Goal: Task Accomplishment & Management: Complete application form

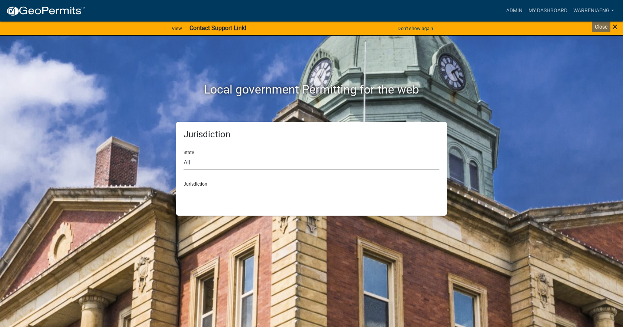
click at [615, 27] on span "×" at bounding box center [614, 27] width 5 height 10
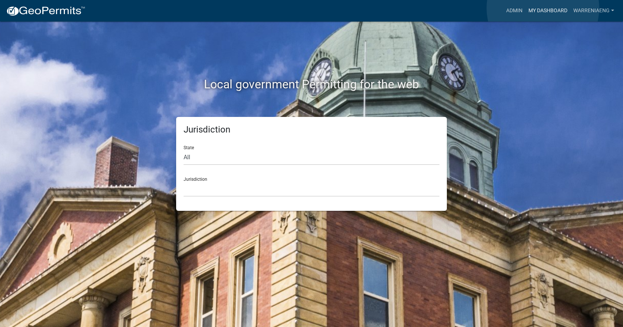
click at [543, 8] on link "My Dashboard" at bounding box center [547, 11] width 45 height 14
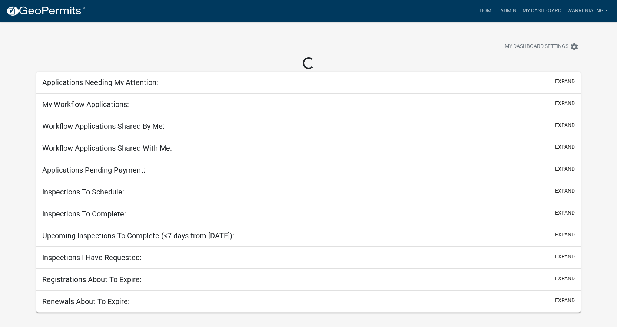
select select "3: 100"
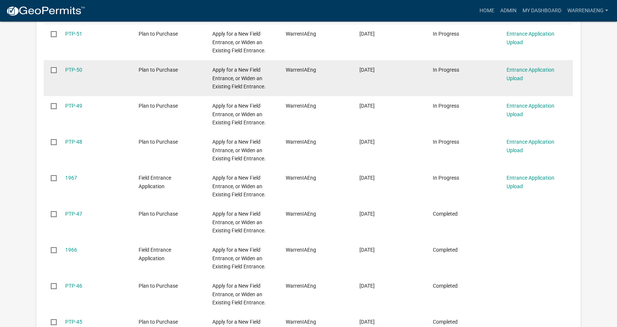
scroll to position [222, 0]
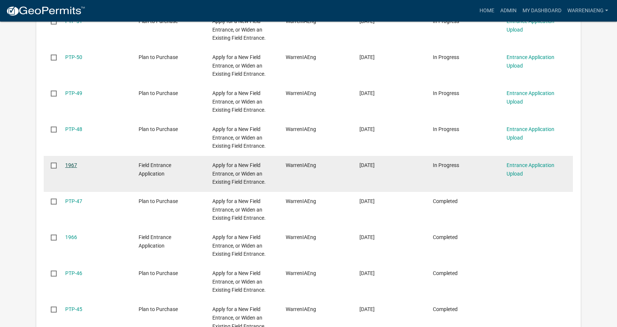
click at [70, 163] on link "1967" at bounding box center [71, 165] width 12 height 6
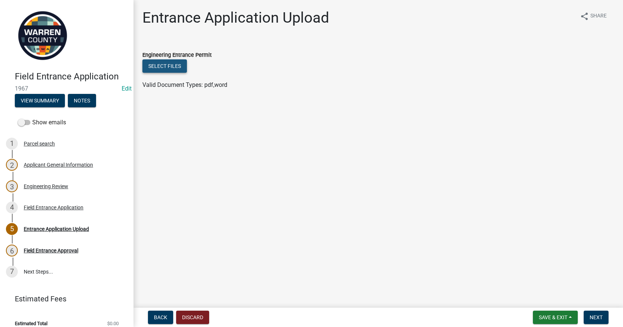
click at [168, 66] on button "Select files" at bounding box center [164, 65] width 44 height 13
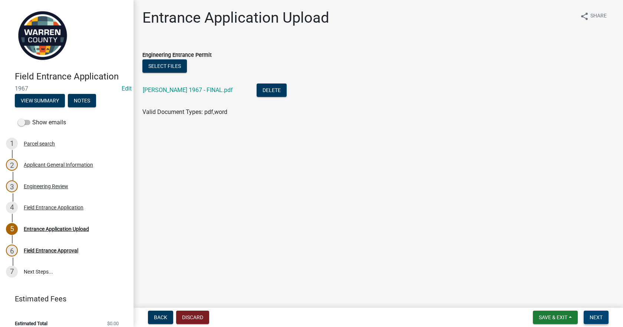
click at [600, 317] on span "Next" at bounding box center [595, 317] width 13 height 6
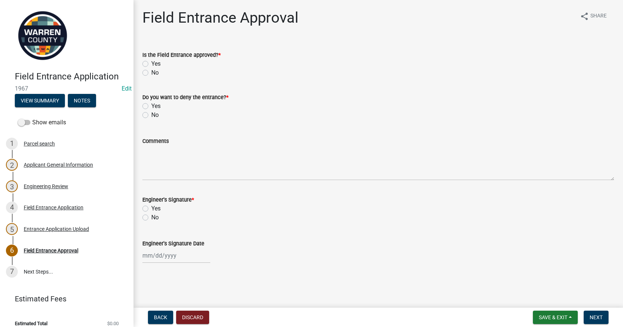
click at [151, 65] on label "Yes" at bounding box center [155, 63] width 9 height 9
click at [151, 64] on input "Yes" at bounding box center [153, 61] width 5 height 5
radio input "true"
click at [151, 112] on label "No" at bounding box center [154, 114] width 7 height 9
click at [151, 112] on input "No" at bounding box center [153, 112] width 5 height 5
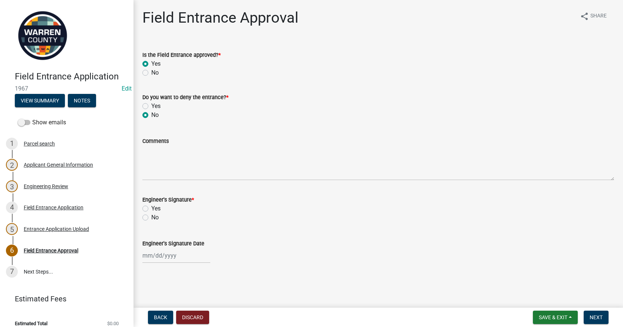
radio input "true"
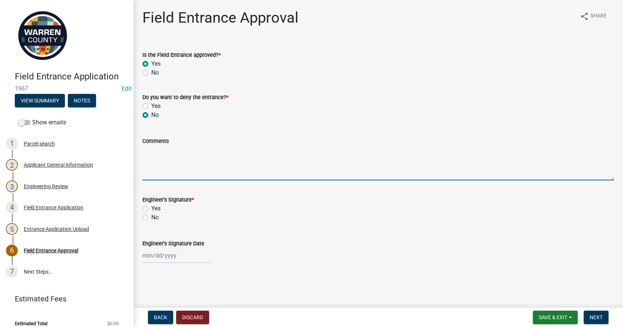
click at [166, 168] on textarea "Comments" at bounding box center [378, 162] width 472 height 35
type textarea "This is to repave the approach in the Plaza"
click at [151, 205] on label "Yes" at bounding box center [155, 208] width 9 height 9
click at [151, 205] on input "Yes" at bounding box center [153, 206] width 5 height 5
radio input "true"
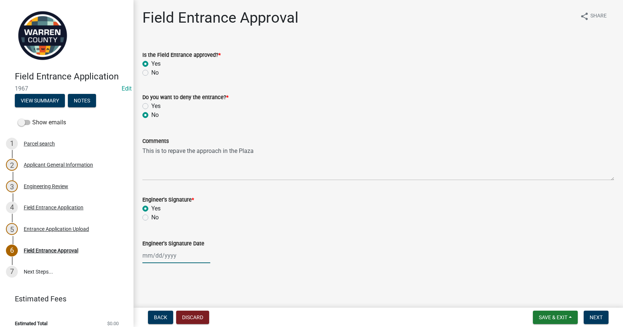
click at [171, 252] on div at bounding box center [176, 255] width 68 height 15
select select "9"
select select "2025"
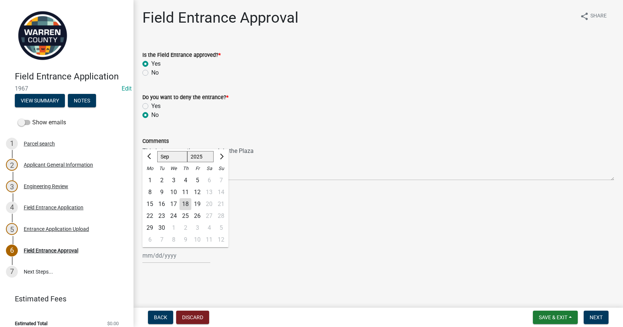
click at [188, 191] on div "11" at bounding box center [185, 192] width 12 height 12
type input "[DATE]"
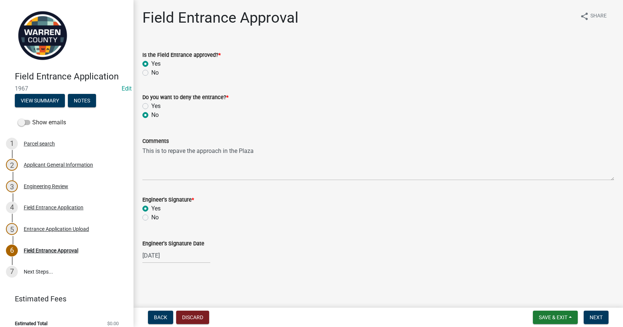
click at [540, 271] on div "Field Entrance Approval share Share Is the Field Entrance approved? * Yes No Do…" at bounding box center [378, 142] width 483 height 267
click at [593, 314] on span "Next" at bounding box center [595, 317] width 13 height 6
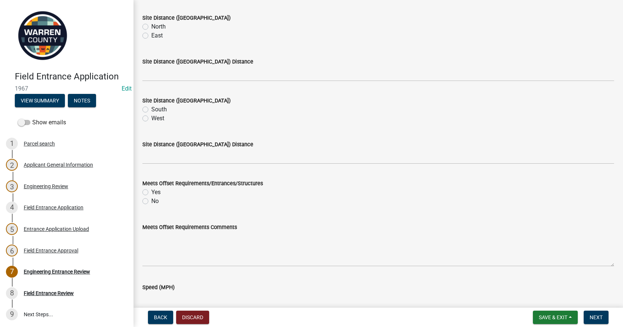
scroll to position [74, 0]
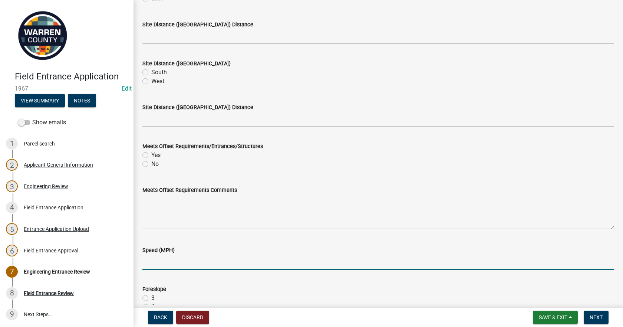
click at [154, 257] on input "Speed (MPH)" at bounding box center [378, 261] width 472 height 15
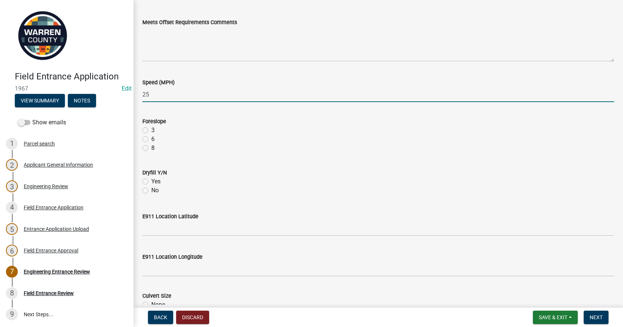
scroll to position [259, 0]
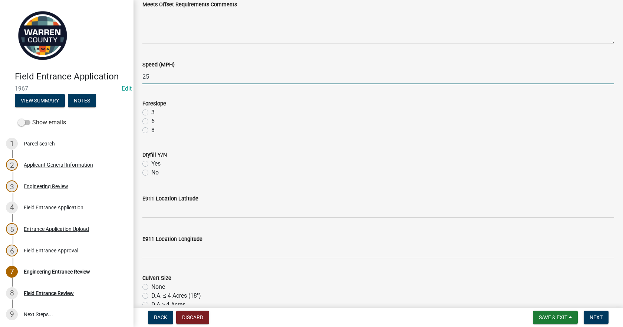
type input "25"
click at [151, 173] on label "No" at bounding box center [154, 172] width 7 height 9
click at [151, 173] on input "No" at bounding box center [153, 170] width 5 height 5
radio input "true"
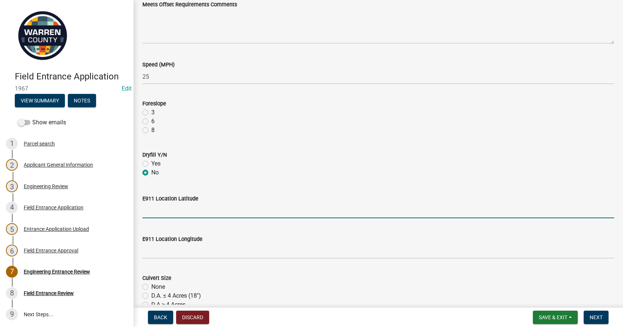
click at [149, 210] on input "E911 Location Latitude" at bounding box center [378, 210] width 472 height 15
type input "507681"
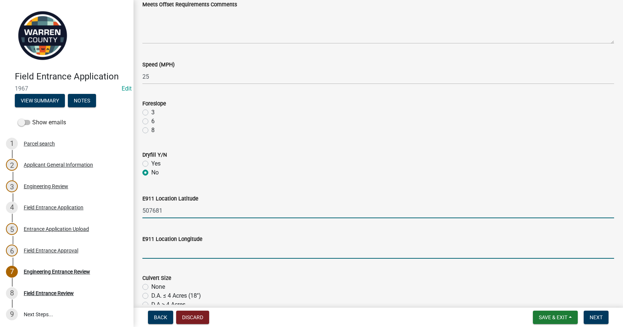
click at [155, 252] on input "E911 Location Longitude" at bounding box center [378, 250] width 472 height 15
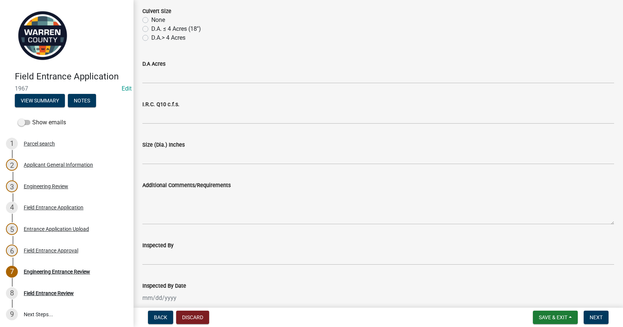
scroll to position [556, 0]
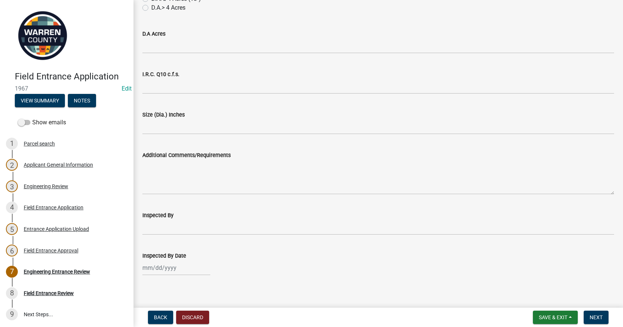
type input "611848"
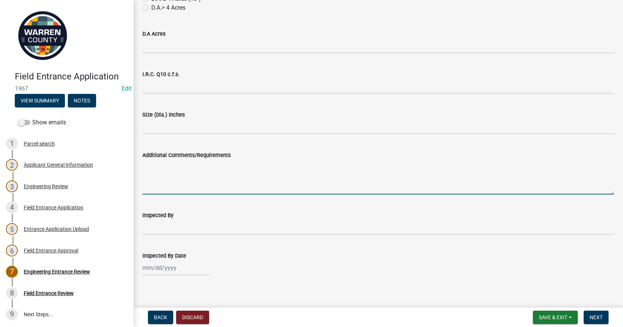
click at [214, 181] on textarea "Additional Comments/Requirements" at bounding box center [378, 176] width 472 height 35
type textarea "Replace existing paved driveway and approach"
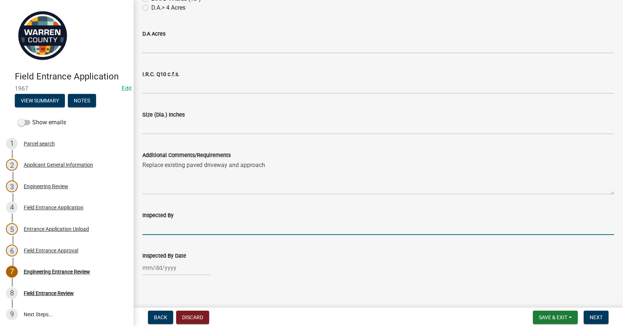
click at [214, 228] on input "Inspected By" at bounding box center [378, 226] width 472 height 15
type input "BK & TH"
click at [188, 270] on div at bounding box center [176, 267] width 68 height 15
select select "9"
select select "2025"
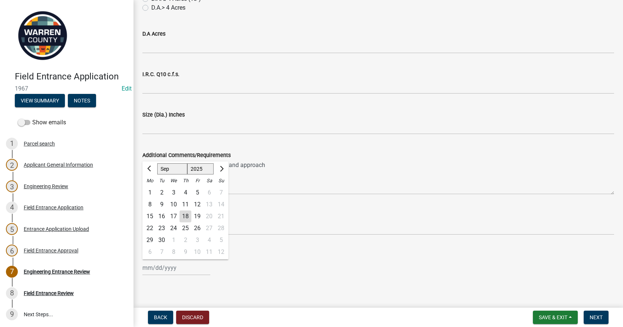
click at [185, 202] on div "11" at bounding box center [185, 204] width 12 height 12
type input "[DATE]"
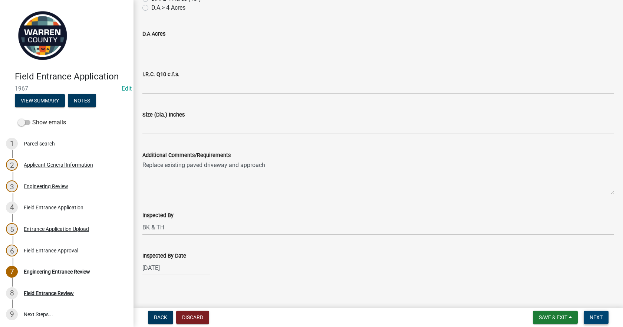
click at [600, 321] on button "Next" at bounding box center [595, 316] width 25 height 13
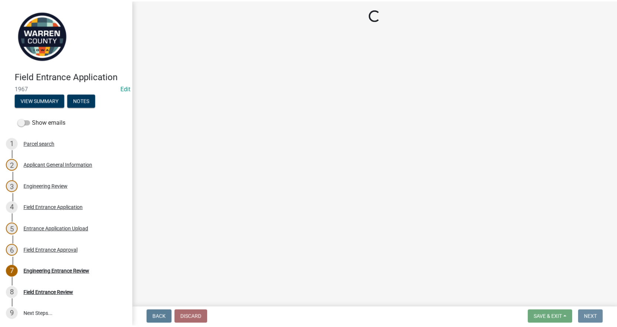
scroll to position [0, 0]
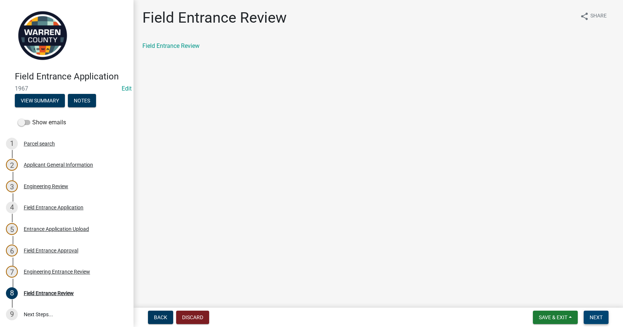
click at [598, 316] on span "Next" at bounding box center [595, 317] width 13 height 6
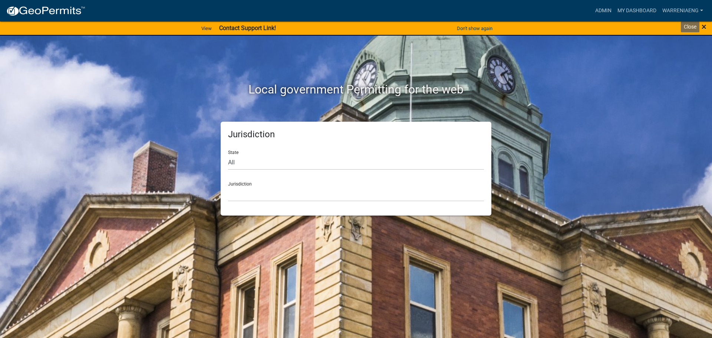
click at [703, 28] on span "×" at bounding box center [703, 27] width 5 height 10
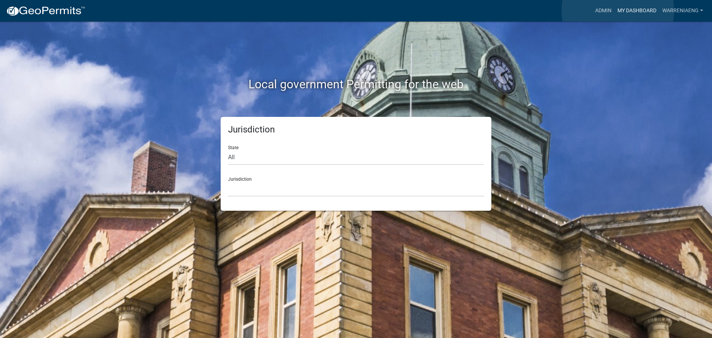
click at [618, 10] on link "My Dashboard" at bounding box center [636, 11] width 45 height 14
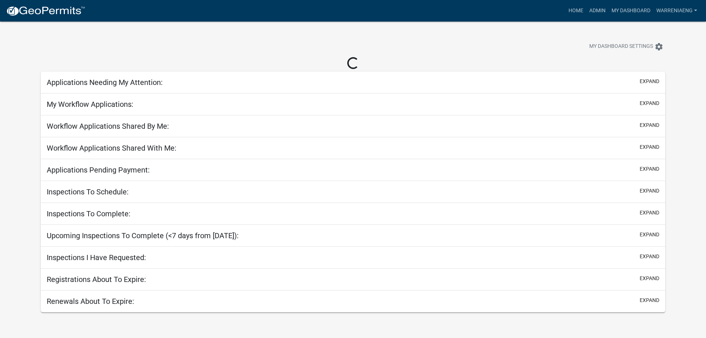
select select "3: 100"
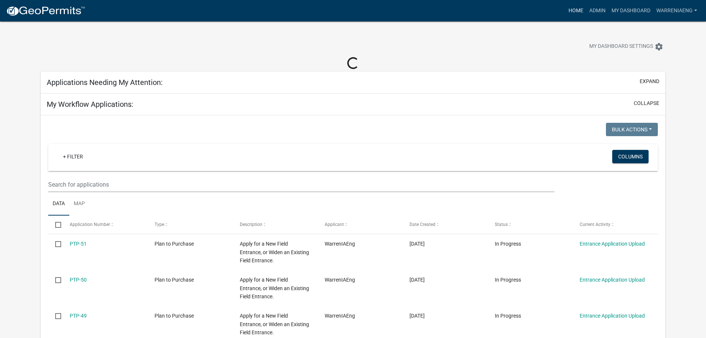
select select "2: 50"
